Goal: Task Accomplishment & Management: Manage account settings

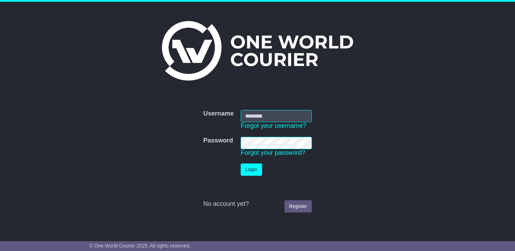
type input "**********"
click at [258, 174] on button "Login" at bounding box center [251, 170] width 21 height 12
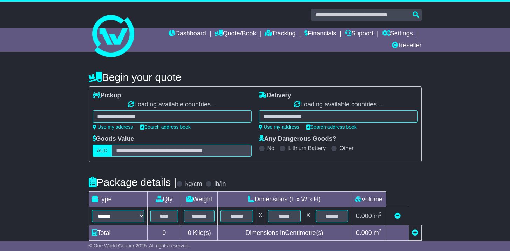
select select "**"
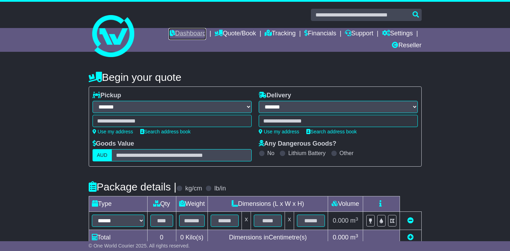
click at [179, 32] on link "Dashboard" at bounding box center [188, 34] width 38 height 12
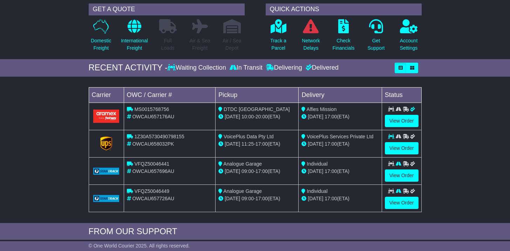
scroll to position [65, 0]
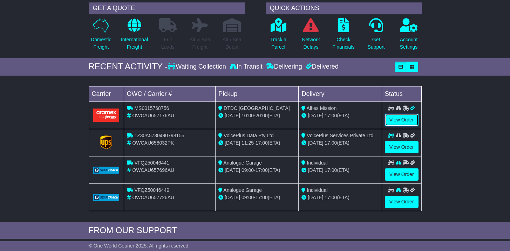
click at [385, 121] on link "View Order" at bounding box center [402, 120] width 34 height 12
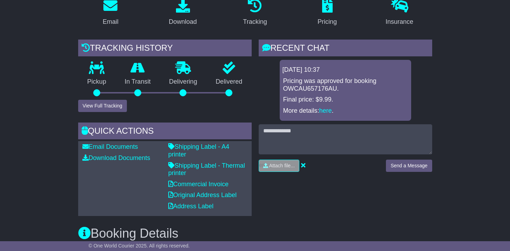
scroll to position [151, 0]
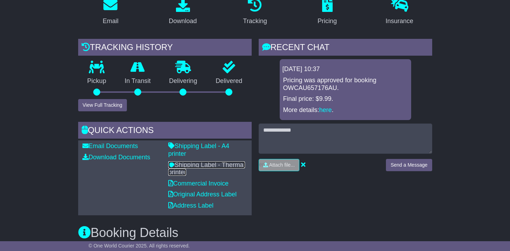
click at [199, 162] on link "Shipping Label - Thermal printer" at bounding box center [206, 169] width 77 height 15
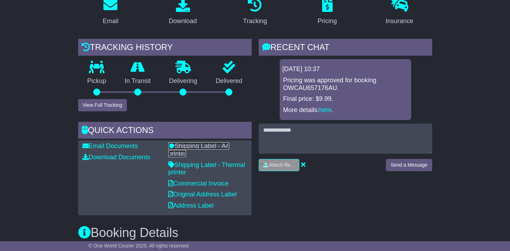
click at [196, 148] on link "Shipping Label - A4 printer" at bounding box center [198, 150] width 61 height 15
drag, startPoint x: 193, startPoint y: 166, endPoint x: 177, endPoint y: 156, distance: 18.3
click at [177, 162] on p "Shipping Label - Thermal printer" at bounding box center [207, 169] width 79 height 15
drag, startPoint x: 189, startPoint y: 164, endPoint x: 177, endPoint y: 159, distance: 12.6
click at [177, 162] on p "Shipping Label - Thermal printer" at bounding box center [207, 169] width 79 height 15
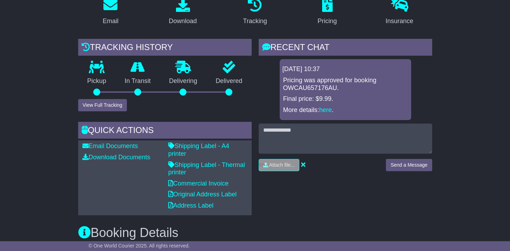
click at [218, 165] on p "Shipping Label - Thermal printer" at bounding box center [207, 169] width 79 height 15
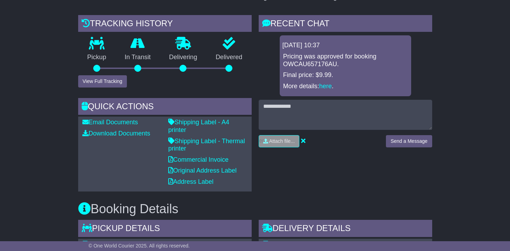
scroll to position [0, 0]
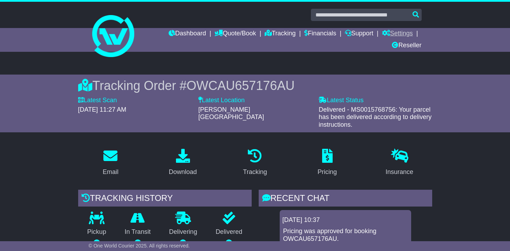
click at [407, 31] on link "Settings" at bounding box center [397, 34] width 31 height 12
click at [399, 35] on link "Settings" at bounding box center [397, 34] width 31 height 12
click at [309, 31] on link "Financials" at bounding box center [320, 34] width 32 height 12
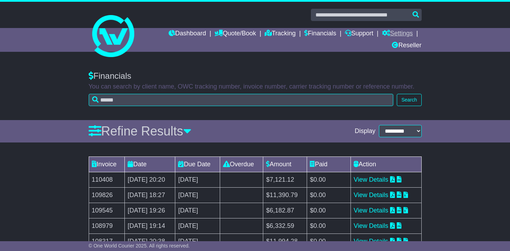
click at [400, 34] on link "Settings" at bounding box center [397, 34] width 31 height 12
click at [396, 47] on link "Settings" at bounding box center [409, 46] width 55 height 8
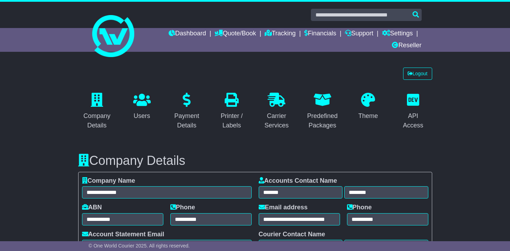
select select "**********"
select select "**"
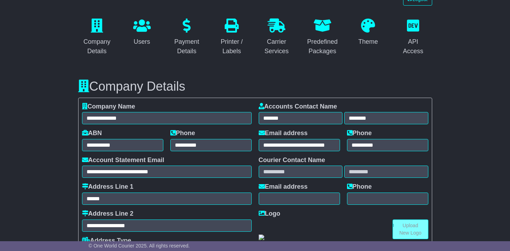
scroll to position [75, 0]
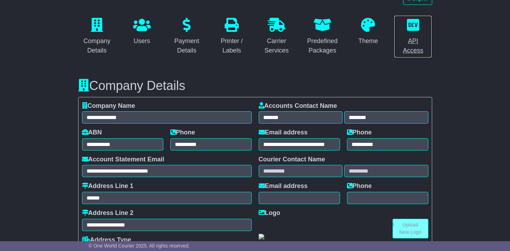
click at [420, 32] on p at bounding box center [413, 25] width 29 height 15
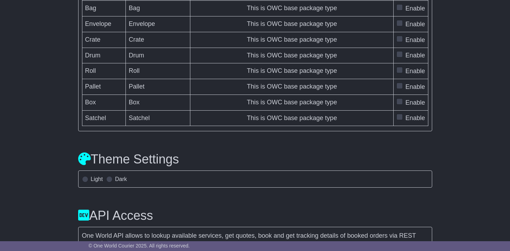
scroll to position [2242, 0]
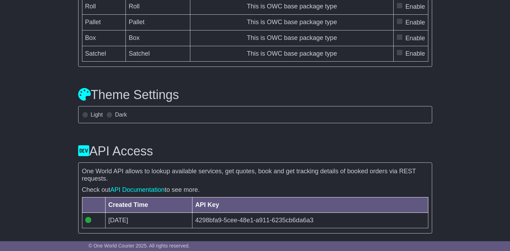
click at [84, 118] on span at bounding box center [85, 115] width 6 height 6
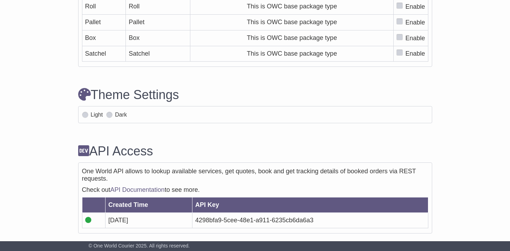
click at [109, 118] on span at bounding box center [109, 115] width 6 height 6
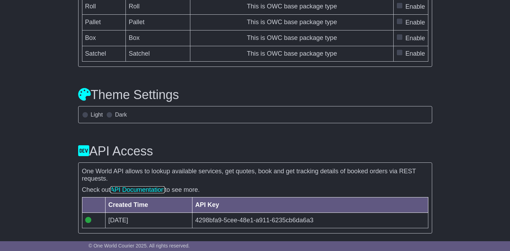
click at [125, 191] on link "API Documentation" at bounding box center [137, 189] width 54 height 7
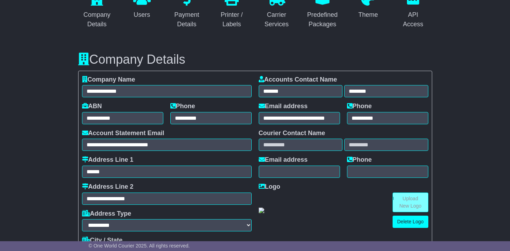
scroll to position [0, 0]
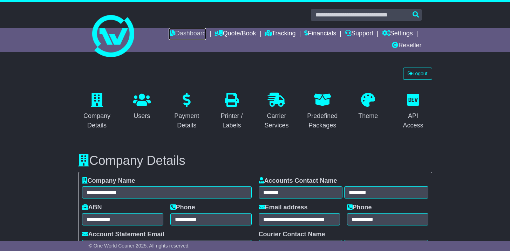
click at [186, 32] on link "Dashboard" at bounding box center [188, 34] width 38 height 12
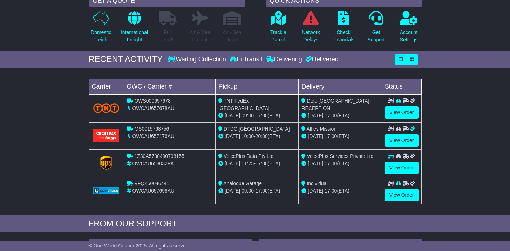
scroll to position [134, 0]
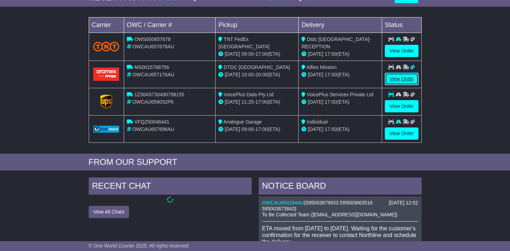
click at [390, 78] on link "View Order" at bounding box center [402, 79] width 34 height 12
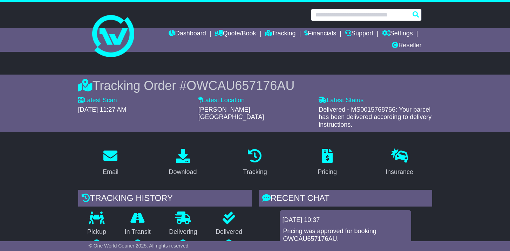
click at [332, 13] on input "text" at bounding box center [366, 15] width 111 height 12
paste input "**********"
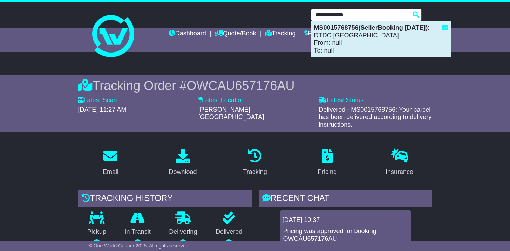
click at [338, 35] on div "MS0015768756(SellerBooking 9-10-2025) : DTDC Australia From: null To: null" at bounding box center [381, 39] width 140 height 36
type input "**********"
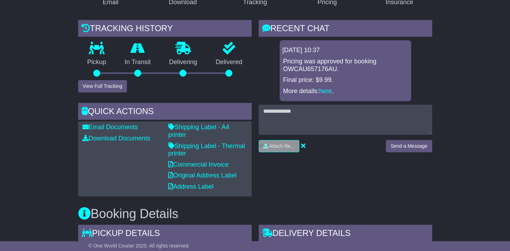
scroll to position [164, 0]
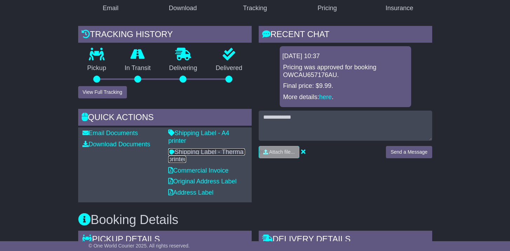
click at [189, 149] on link "Shipping Label - Thermal printer" at bounding box center [206, 156] width 77 height 15
drag, startPoint x: 197, startPoint y: 155, endPoint x: 192, endPoint y: 149, distance: 7.7
click at [177, 149] on p "Shipping Label - Thermal printer" at bounding box center [207, 156] width 79 height 15
copy link "Shipping Label - Thermal printer"
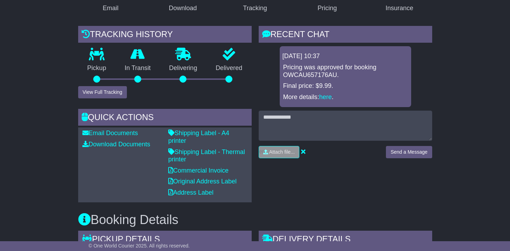
click at [75, 163] on div "Tracking history Pickup In Transit Problem Unknown Delivering Delivered View Fu…" at bounding box center [165, 114] width 181 height 177
